Goal: Information Seeking & Learning: Learn about a topic

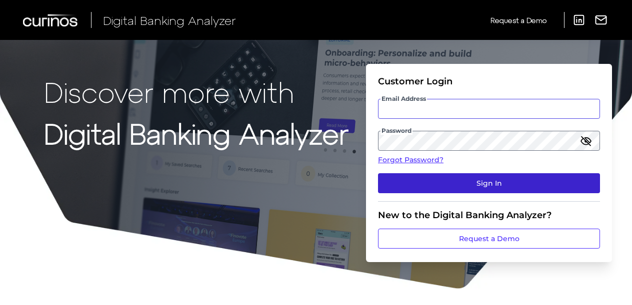
type input "[PERSON_NAME][EMAIL_ADDRESS][PERSON_NAME][DOMAIN_NAME]"
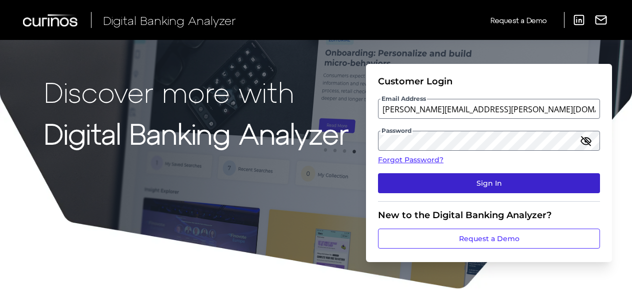
click at [451, 191] on button "Sign In" at bounding box center [489, 183] width 222 height 20
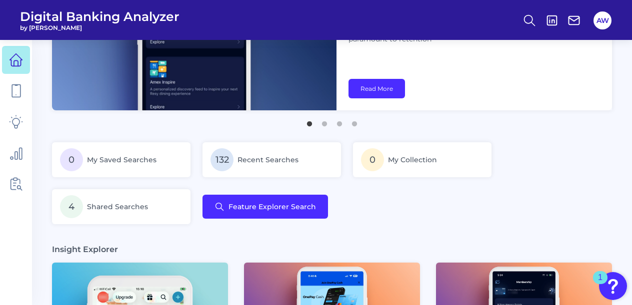
scroll to position [200, 0]
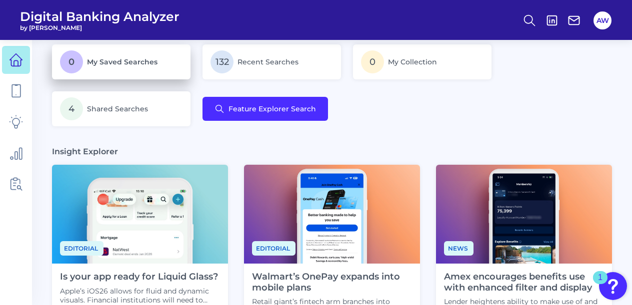
click at [138, 70] on p "0 My Saved Searches" at bounding box center [121, 61] width 122 height 23
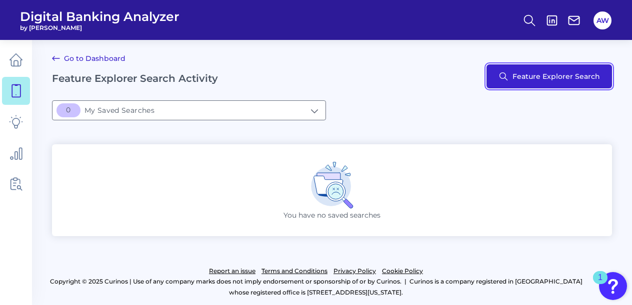
click at [526, 75] on button "Feature Explorer Search" at bounding box center [548, 76] width 125 height 24
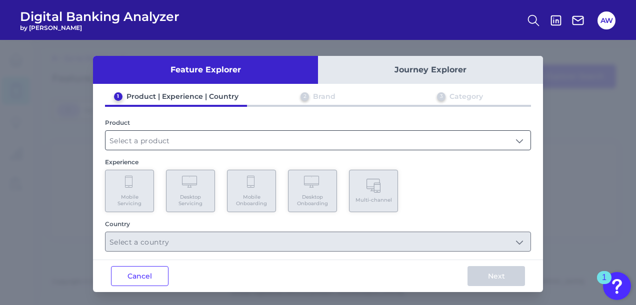
click at [158, 143] on input "text" at bounding box center [317, 140] width 425 height 19
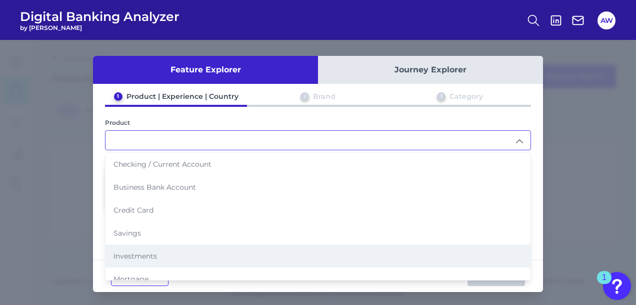
scroll to position [50, 0]
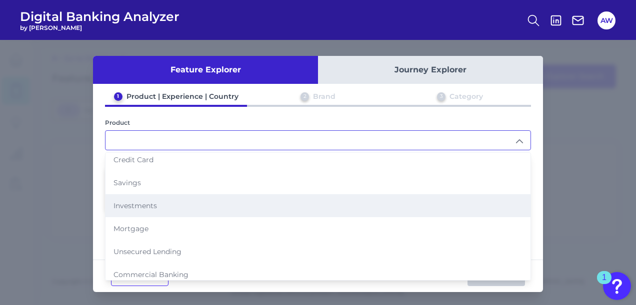
click at [170, 249] on span "Unsecured Lending" at bounding box center [147, 251] width 68 height 9
type input "Unsecured Lending"
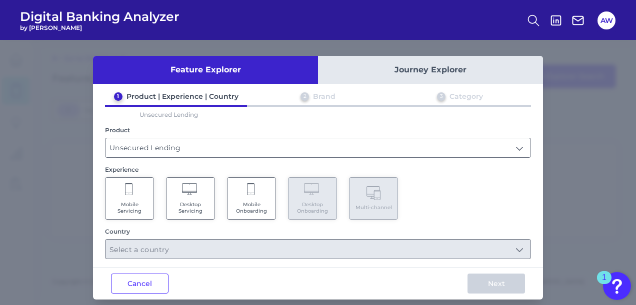
click at [132, 201] on span "Mobile Servicing" at bounding box center [129, 207] width 38 height 13
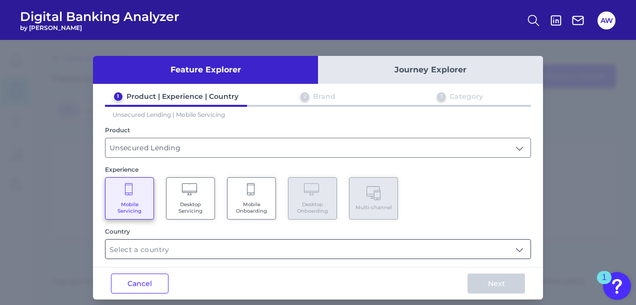
click at [151, 246] on input "text" at bounding box center [317, 249] width 425 height 19
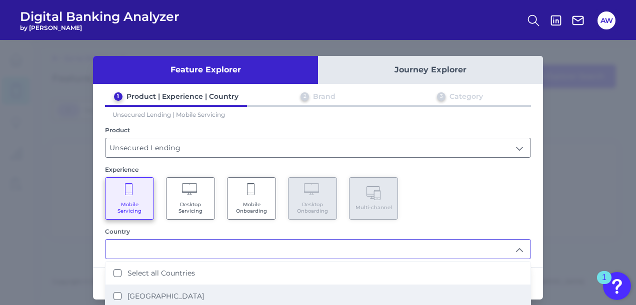
click at [142, 298] on li "[GEOGRAPHIC_DATA]" at bounding box center [317, 296] width 425 height 23
type input "[GEOGRAPHIC_DATA]"
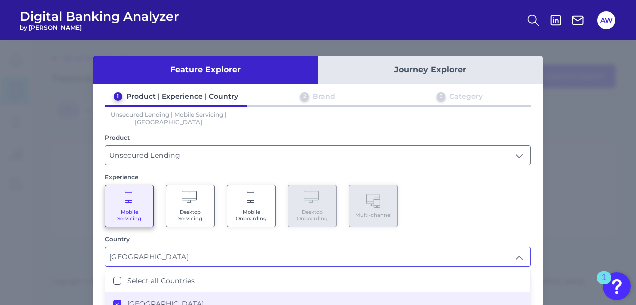
scroll to position [0, 0]
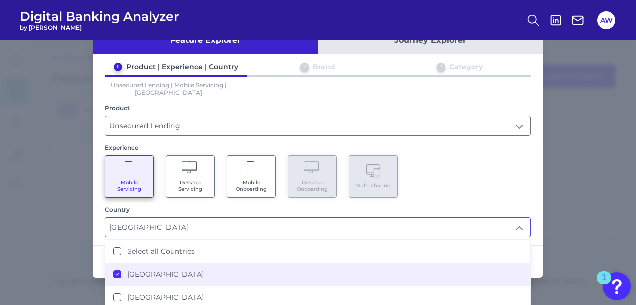
click at [517, 194] on div "Mobile Servicing Desktop Servicing Mobile Onboarding Desktop Onboarding Multi-c…" at bounding box center [318, 176] width 426 height 42
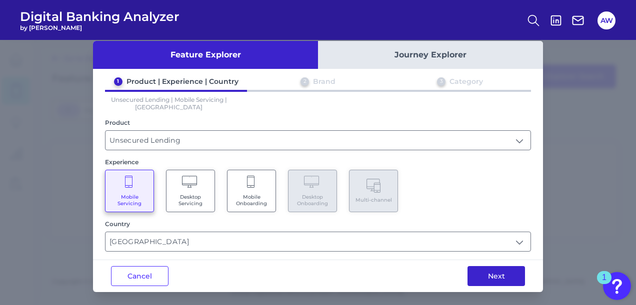
click at [505, 269] on button "Next" at bounding box center [495, 276] width 57 height 20
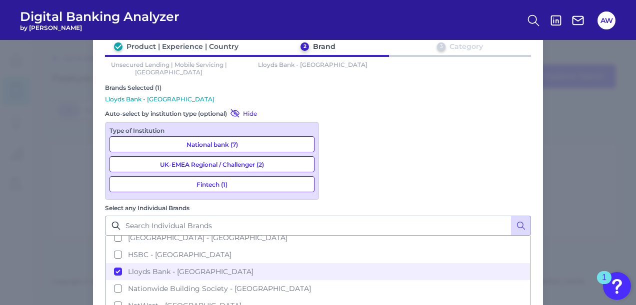
scroll to position [80, 0]
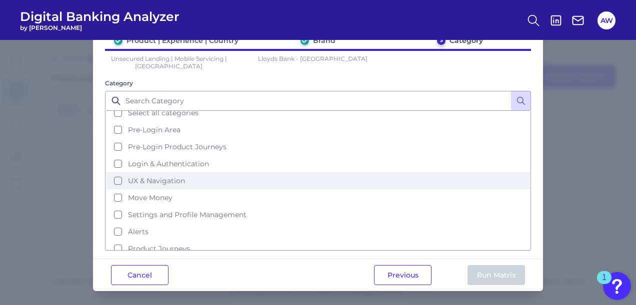
scroll to position [0, 0]
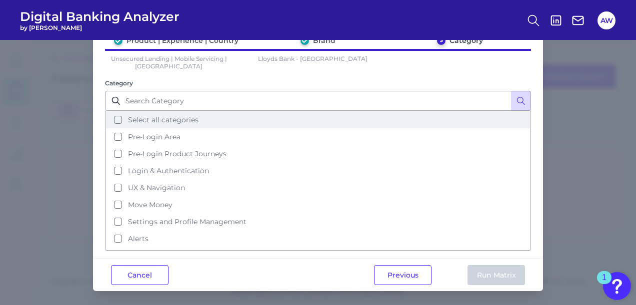
click at [138, 115] on span "Select all categories" at bounding box center [163, 119] width 70 height 9
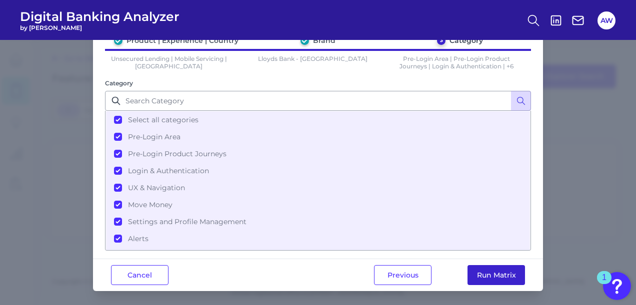
click at [507, 274] on button "Run Matrix" at bounding box center [495, 275] width 57 height 20
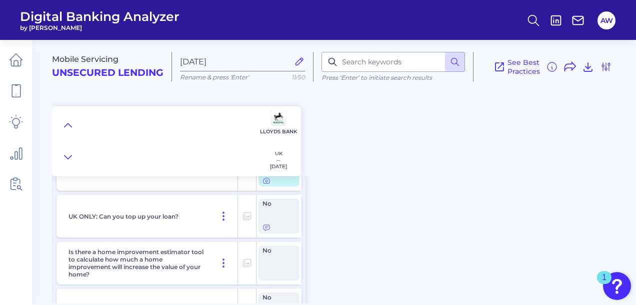
scroll to position [6265, 0]
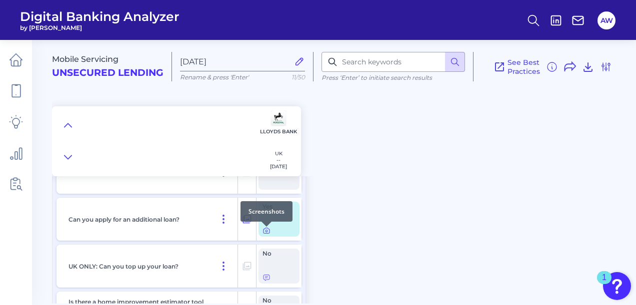
click at [267, 232] on icon at bounding box center [266, 231] width 8 height 8
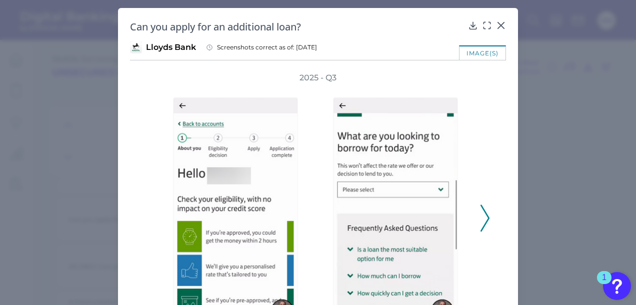
click at [486, 215] on icon at bounding box center [484, 218] width 9 height 27
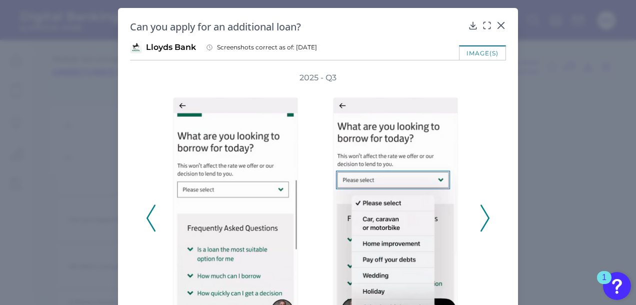
click at [486, 215] on icon at bounding box center [484, 218] width 9 height 27
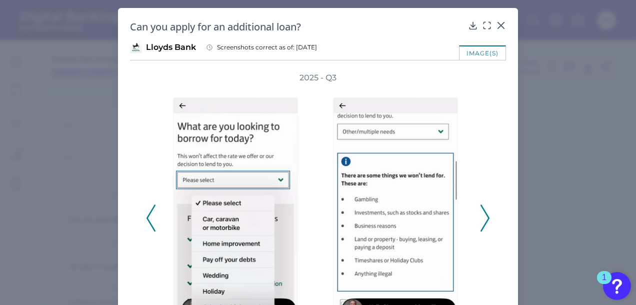
click at [486, 215] on icon at bounding box center [484, 218] width 9 height 27
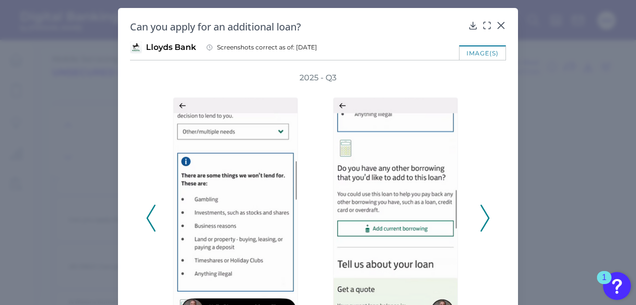
click at [486, 215] on icon at bounding box center [484, 218] width 9 height 27
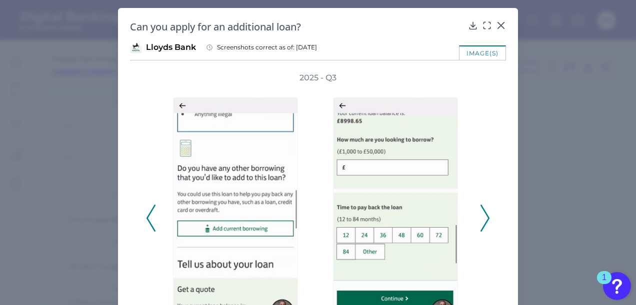
click at [486, 215] on icon at bounding box center [484, 218] width 9 height 27
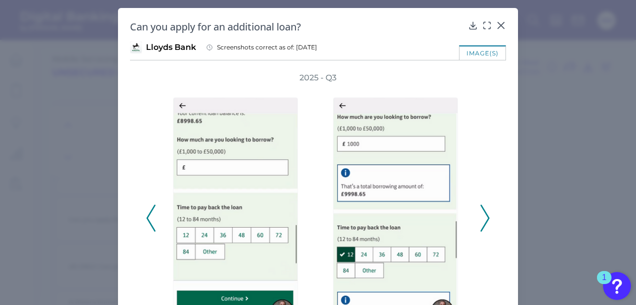
click at [486, 215] on icon at bounding box center [484, 218] width 9 height 27
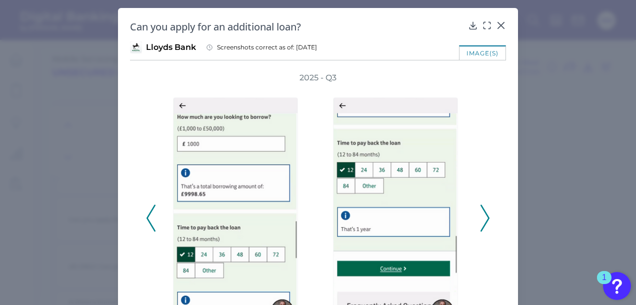
click at [486, 215] on icon at bounding box center [484, 218] width 9 height 27
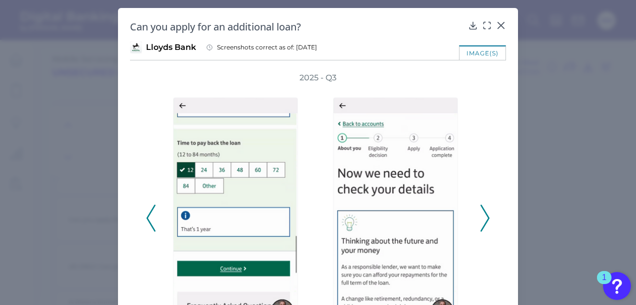
click at [486, 215] on icon at bounding box center [484, 218] width 9 height 27
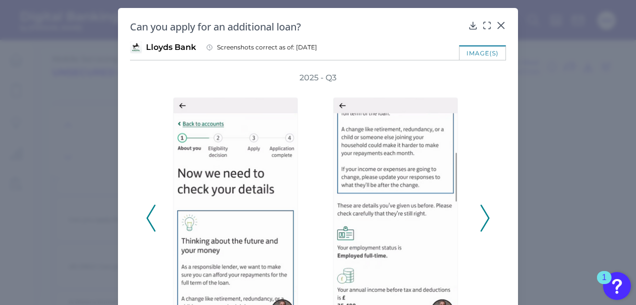
click at [486, 215] on icon at bounding box center [484, 218] width 9 height 27
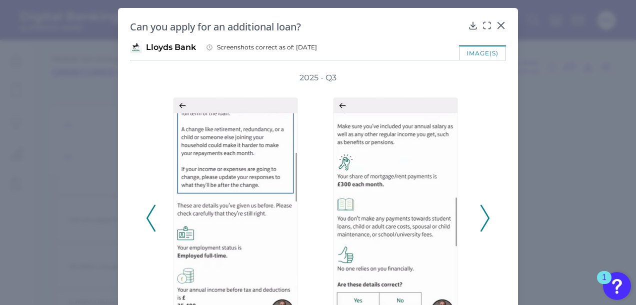
click at [486, 215] on icon at bounding box center [484, 218] width 9 height 27
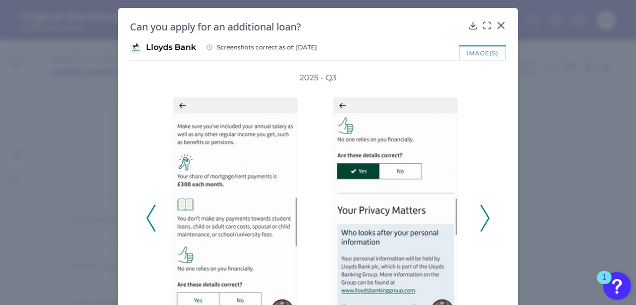
click at [486, 215] on icon at bounding box center [484, 218] width 9 height 27
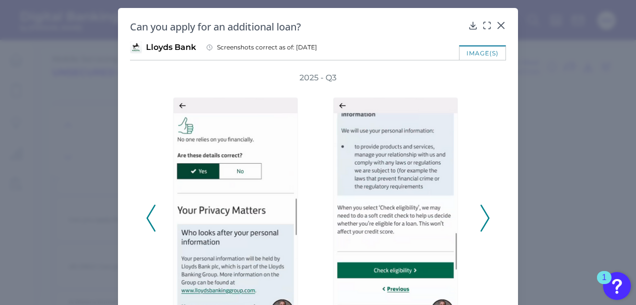
click at [486, 215] on icon at bounding box center [484, 218] width 9 height 27
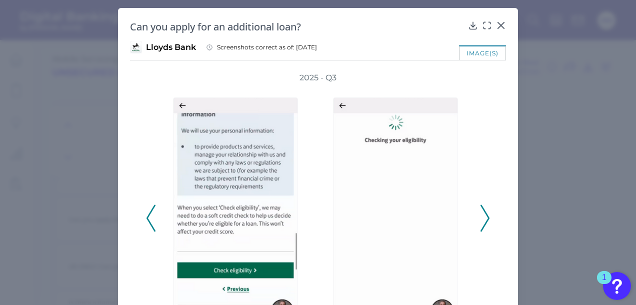
click at [486, 215] on icon at bounding box center [484, 218] width 9 height 27
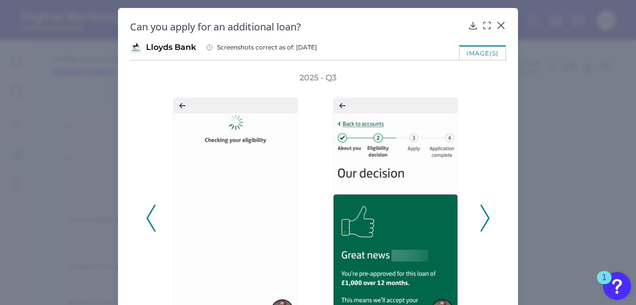
click at [486, 215] on icon at bounding box center [484, 218] width 9 height 27
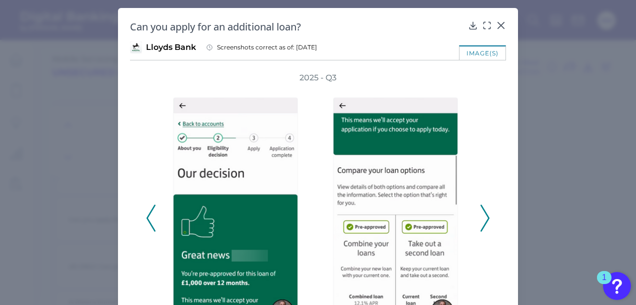
click at [486, 215] on icon at bounding box center [484, 218] width 9 height 27
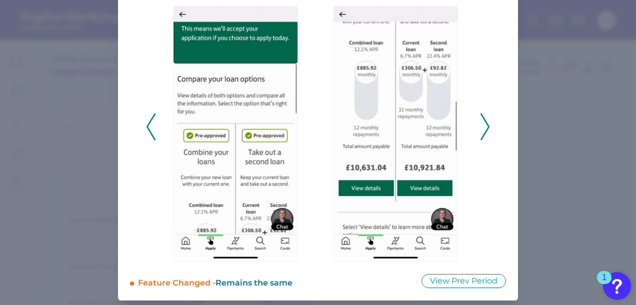
scroll to position [94, 0]
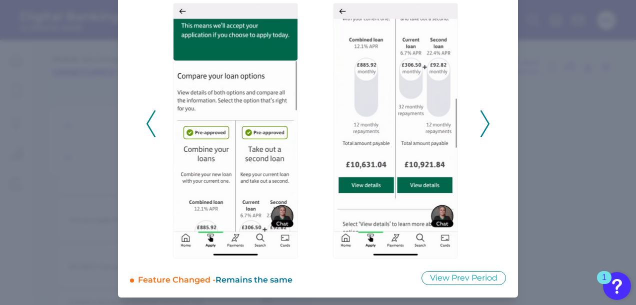
click at [484, 123] on icon at bounding box center [484, 123] width 9 height 27
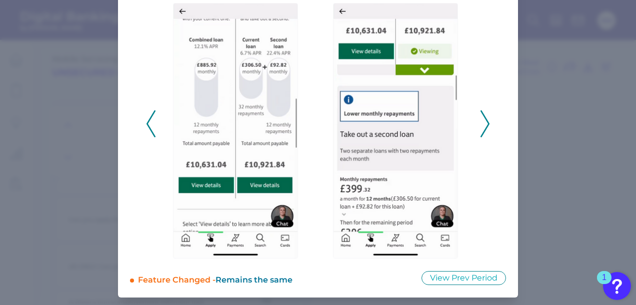
click at [484, 123] on icon at bounding box center [484, 123] width 9 height 27
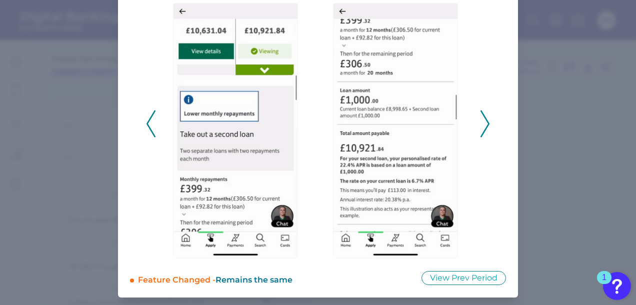
click at [484, 123] on icon at bounding box center [484, 123] width 9 height 27
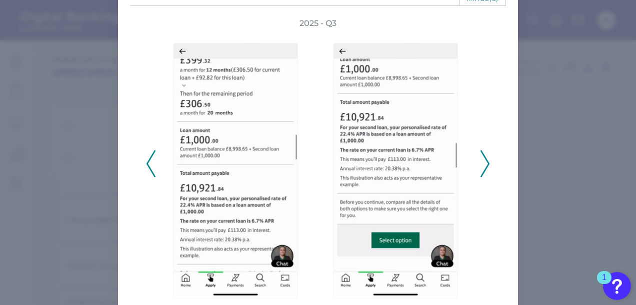
scroll to position [0, 0]
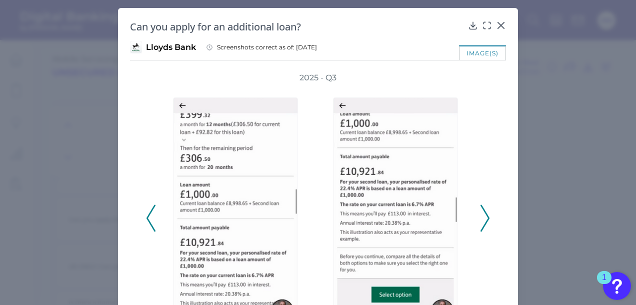
click at [482, 214] on icon at bounding box center [484, 218] width 9 height 27
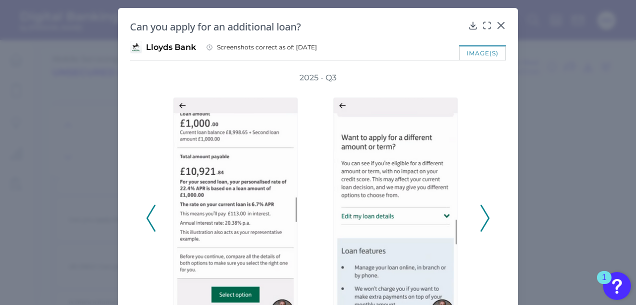
click at [482, 214] on icon at bounding box center [484, 218] width 9 height 27
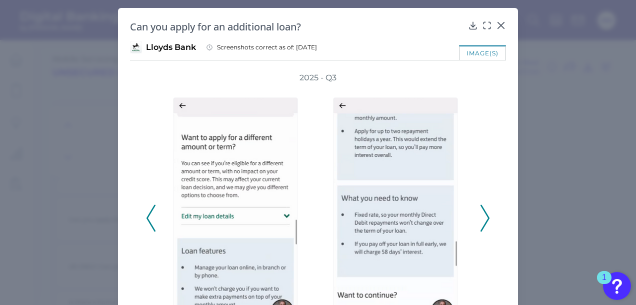
click at [482, 214] on icon at bounding box center [484, 218] width 9 height 27
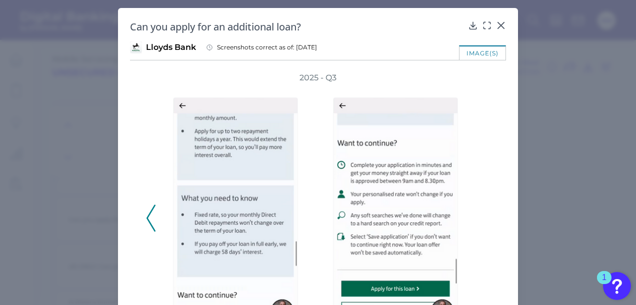
click at [482, 214] on div "2025 - Q3" at bounding box center [318, 212] width 344 height 281
click at [149, 218] on icon at bounding box center [150, 218] width 9 height 27
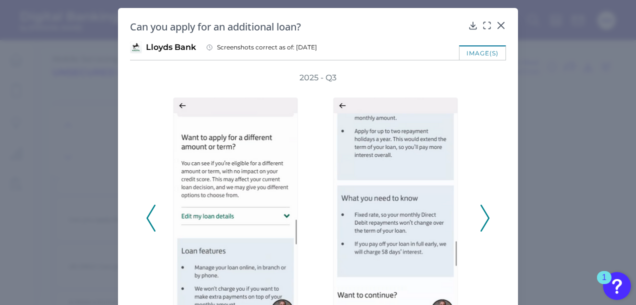
click at [149, 218] on icon at bounding box center [150, 218] width 9 height 27
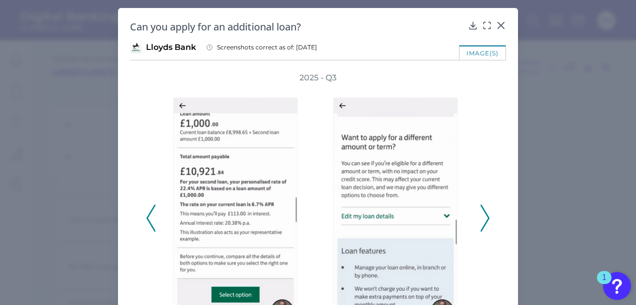
click at [149, 218] on icon at bounding box center [150, 218] width 9 height 27
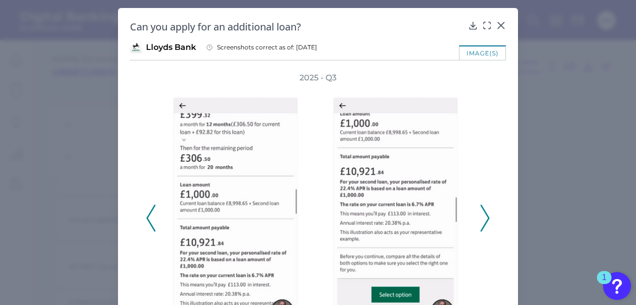
click at [149, 218] on icon at bounding box center [150, 218] width 9 height 27
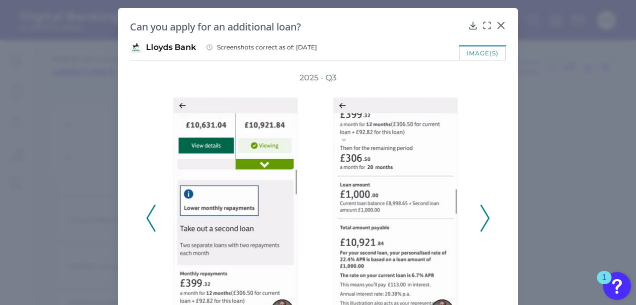
click at [149, 218] on icon at bounding box center [150, 218] width 9 height 27
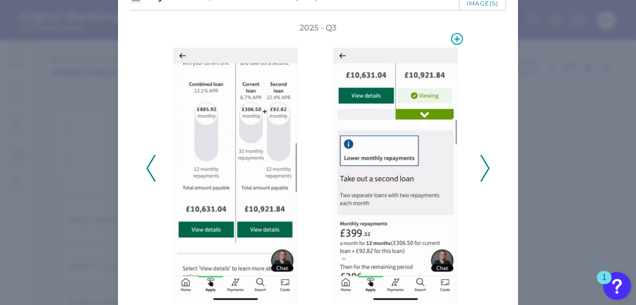
scroll to position [94, 0]
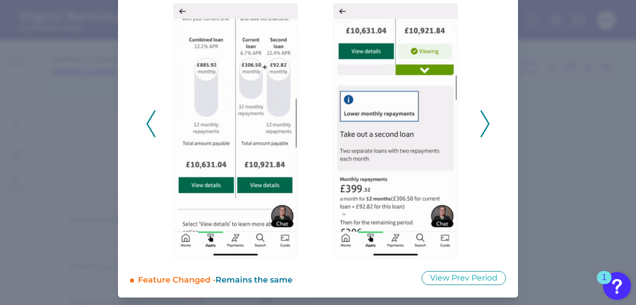
click at [480, 120] on icon at bounding box center [484, 123] width 9 height 27
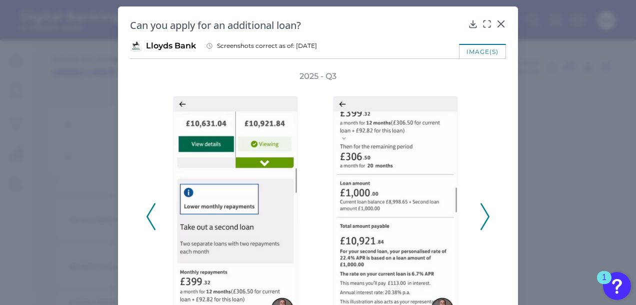
scroll to position [0, 0]
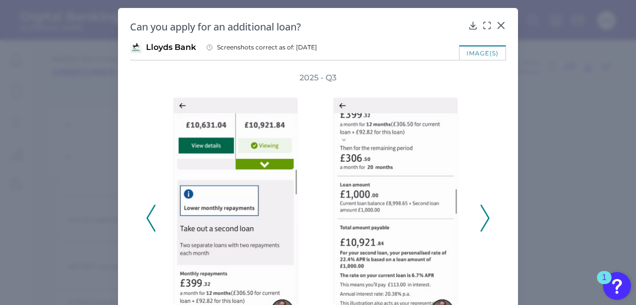
click at [480, 214] on icon at bounding box center [484, 218] width 9 height 27
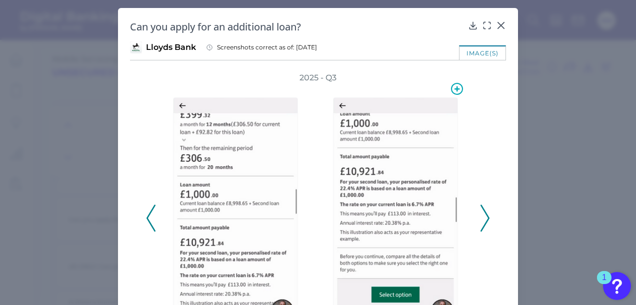
scroll to position [50, 0]
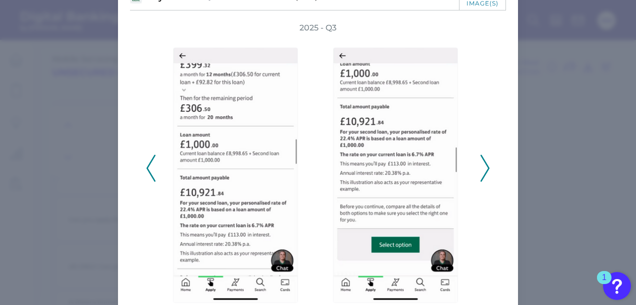
click at [480, 167] on icon at bounding box center [484, 168] width 9 height 27
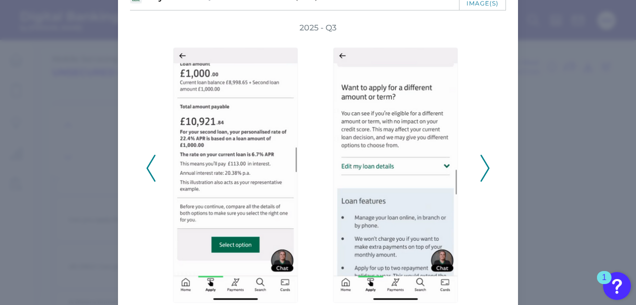
click at [486, 165] on icon at bounding box center [484, 168] width 9 height 27
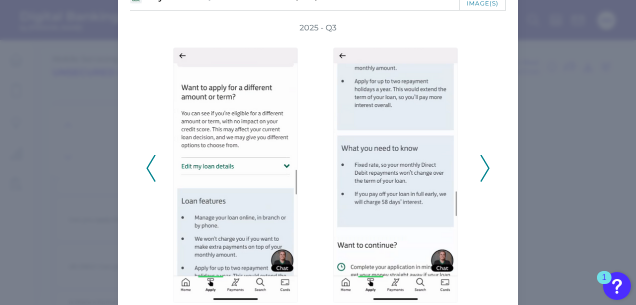
click at [486, 165] on icon at bounding box center [484, 168] width 9 height 27
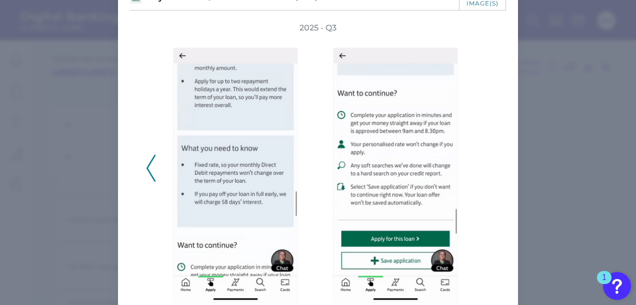
click at [486, 165] on div "2025 - Q3" at bounding box center [318, 162] width 344 height 281
drag, startPoint x: 394, startPoint y: 139, endPoint x: 272, endPoint y: 207, distance: 139.6
drag, startPoint x: 272, startPoint y: 207, endPoint x: 231, endPoint y: 150, distance: 69.9
